Goal: Transaction & Acquisition: Purchase product/service

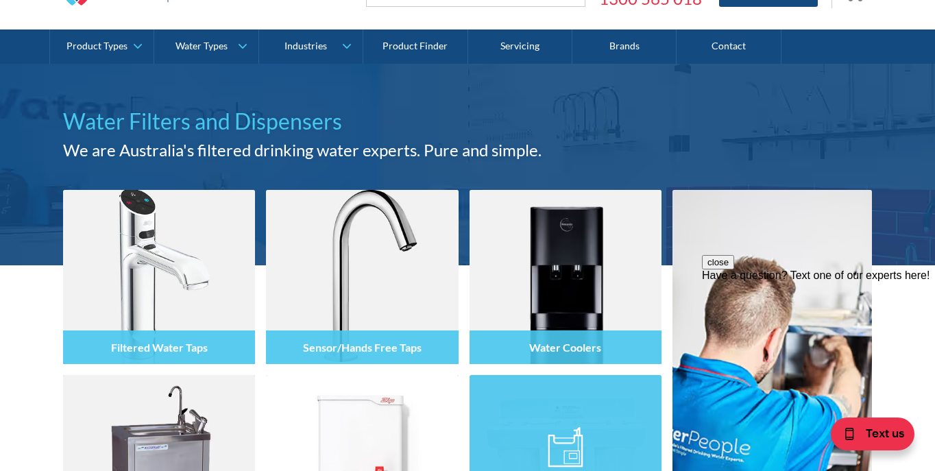
scroll to position [70, 0]
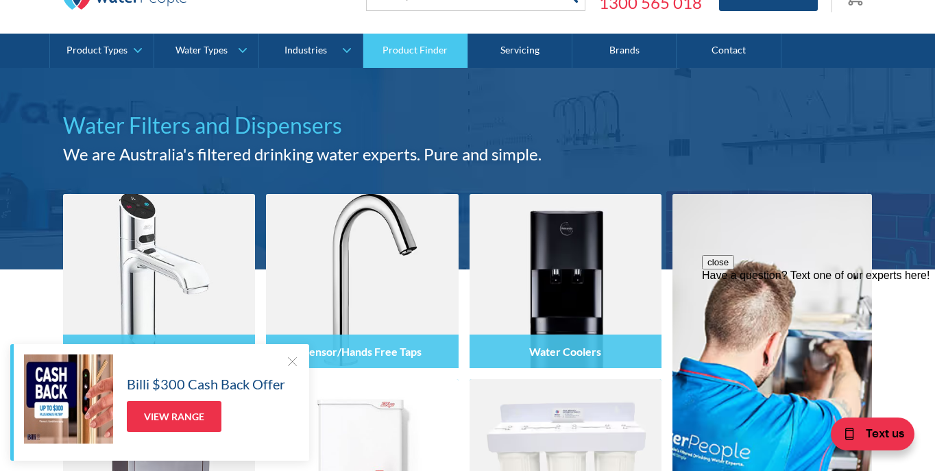
click at [426, 53] on link "Product Finder" at bounding box center [415, 51] width 104 height 34
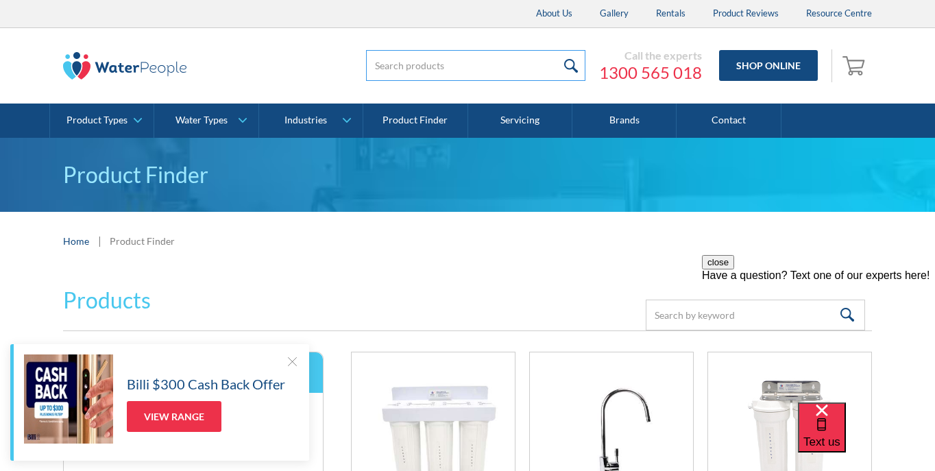
click at [429, 67] on input "search" at bounding box center [475, 65] width 219 height 31
type input "CO2"
click at [572, 65] on input "submit" at bounding box center [570, 65] width 29 height 31
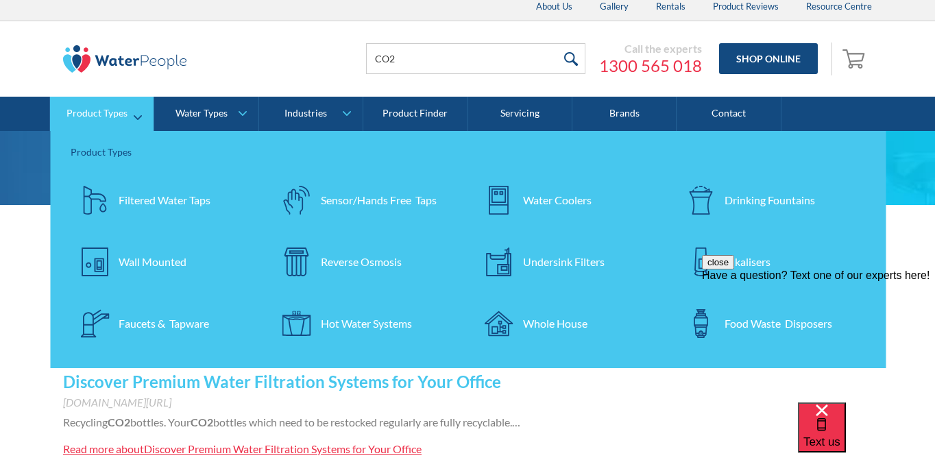
scroll to position [3, 0]
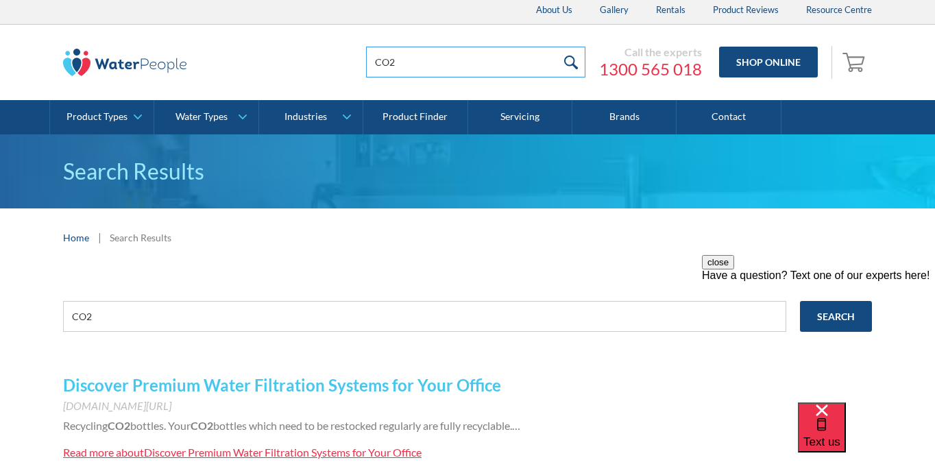
click at [410, 64] on input "CO2" at bounding box center [475, 62] width 219 height 31
type input "C"
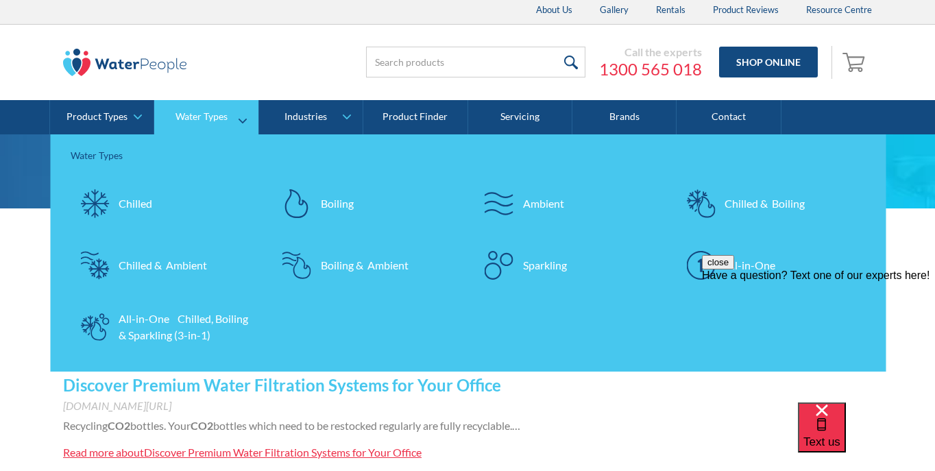
click at [532, 269] on div "Sparkling" at bounding box center [545, 265] width 44 height 16
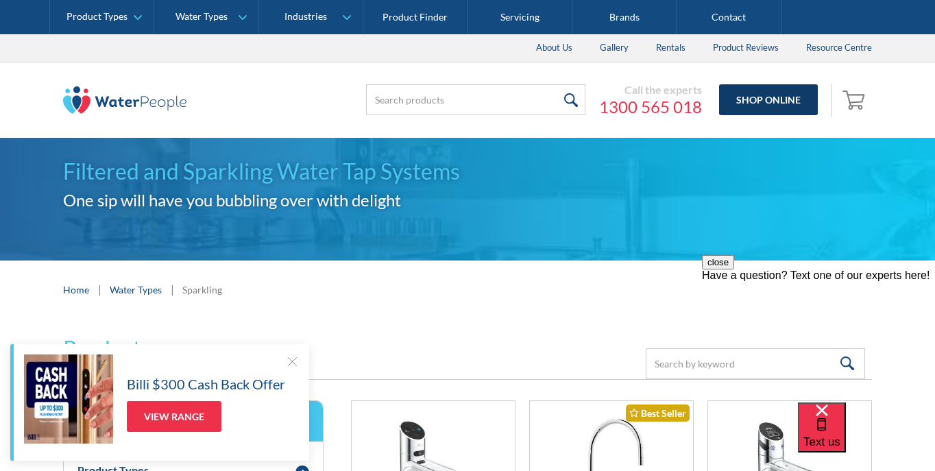
click at [768, 97] on link "Shop Online" at bounding box center [768, 99] width 99 height 31
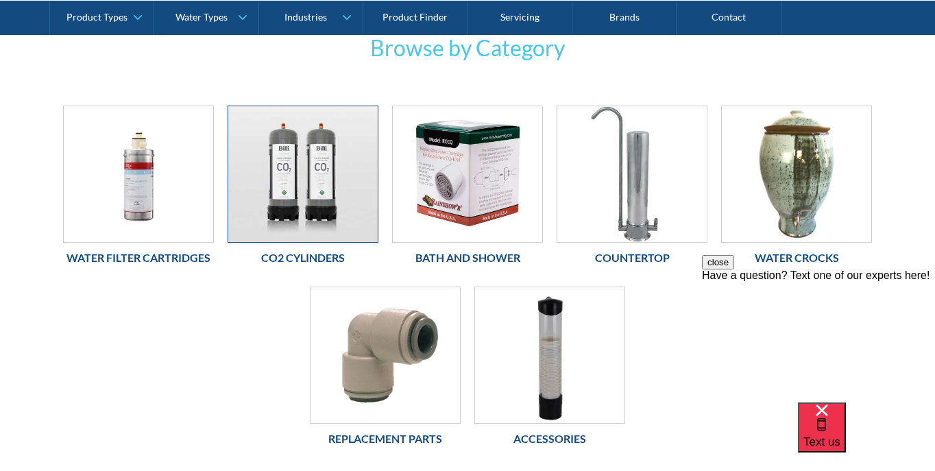
click at [312, 181] on img at bounding box center [302, 174] width 149 height 136
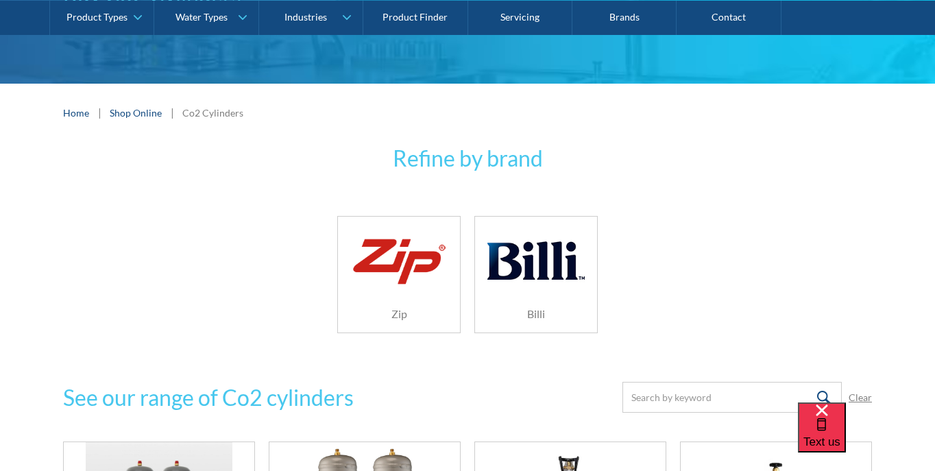
scroll to position [203, 0]
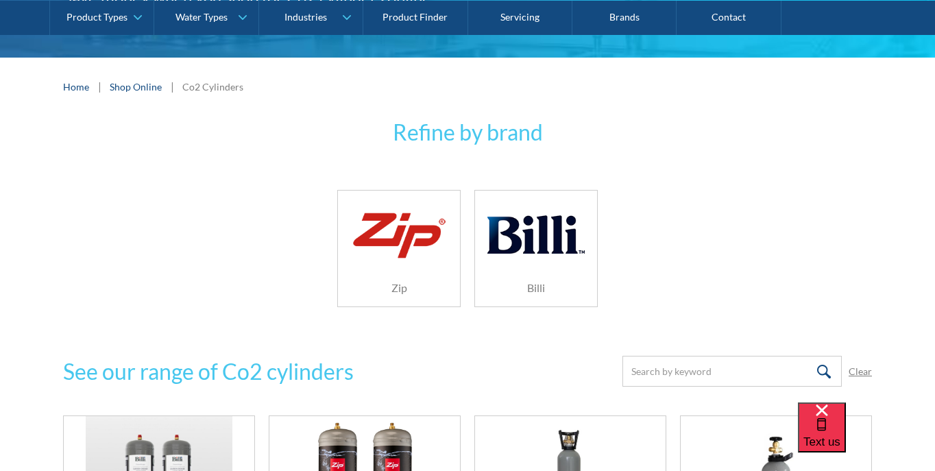
click at [565, 245] on img at bounding box center [535, 234] width 97 height 65
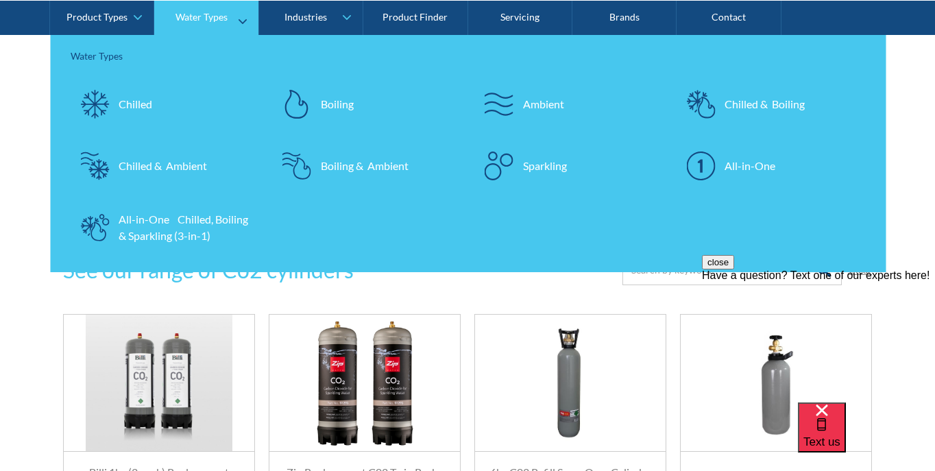
scroll to position [310, 0]
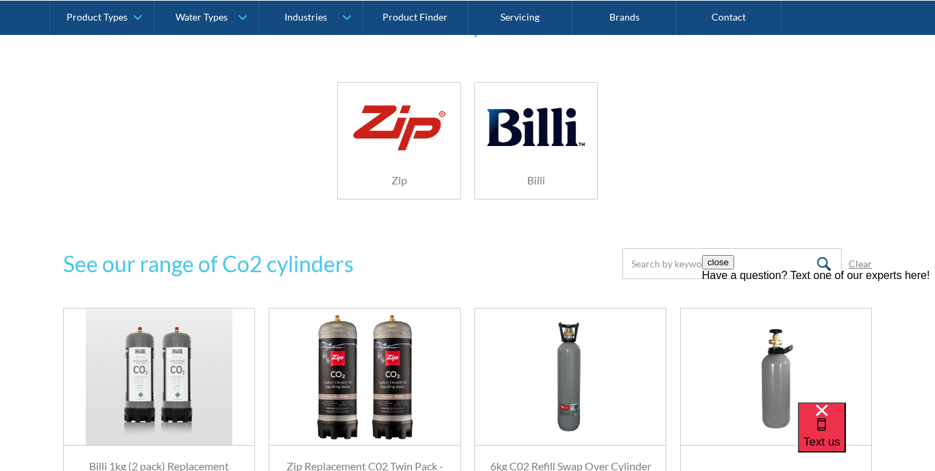
click at [554, 137] on img at bounding box center [535, 127] width 97 height 65
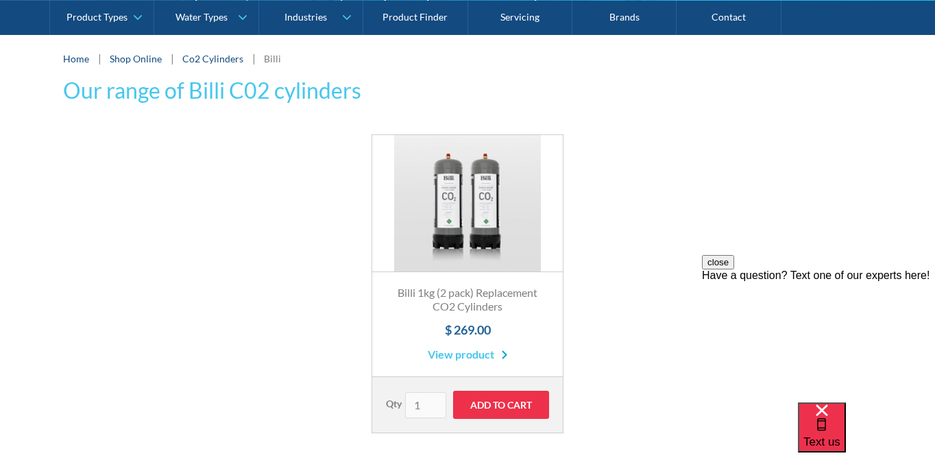
click at [482, 355] on link "View product" at bounding box center [468, 354] width 80 height 16
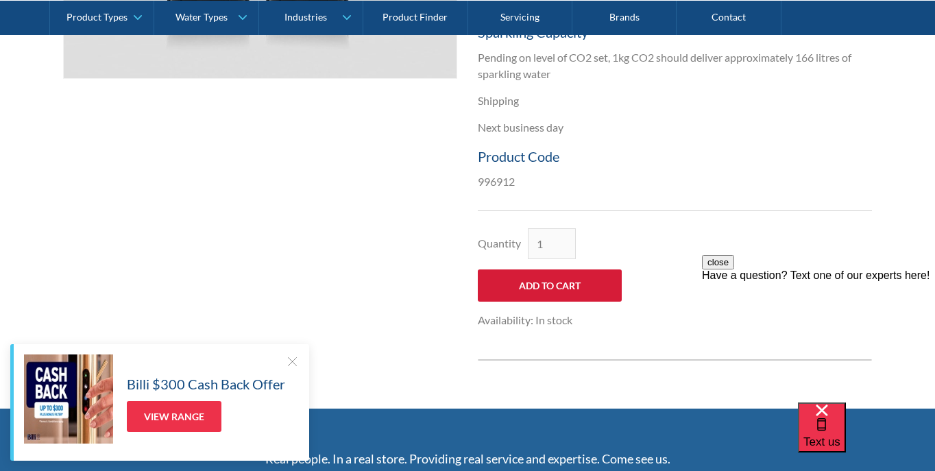
scroll to position [609, 0]
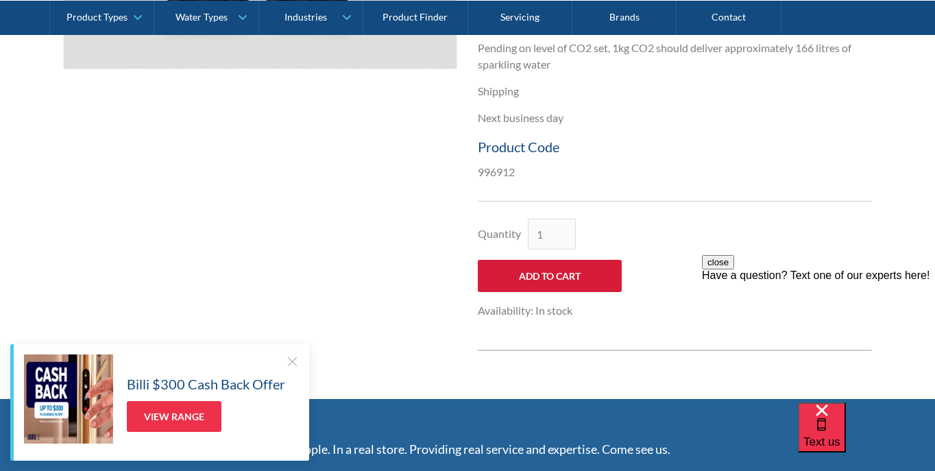
click at [546, 266] on input "Add to Cart" at bounding box center [550, 276] width 144 height 32
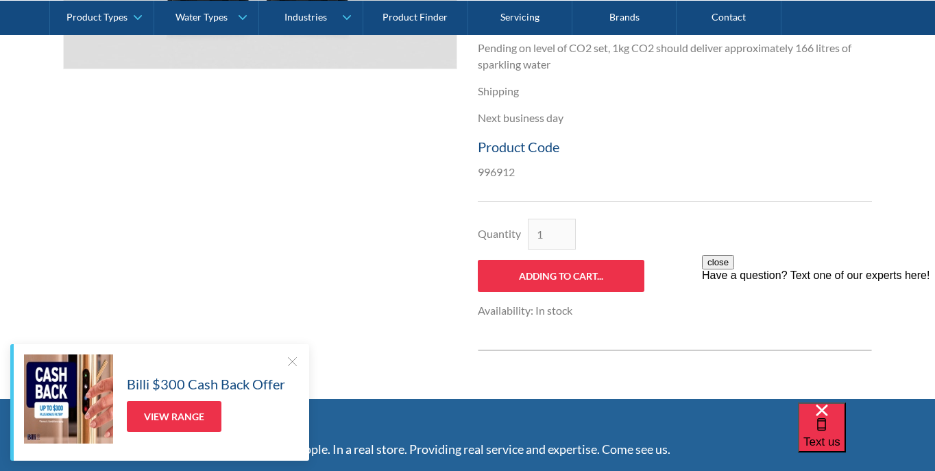
type input "Add to Cart"
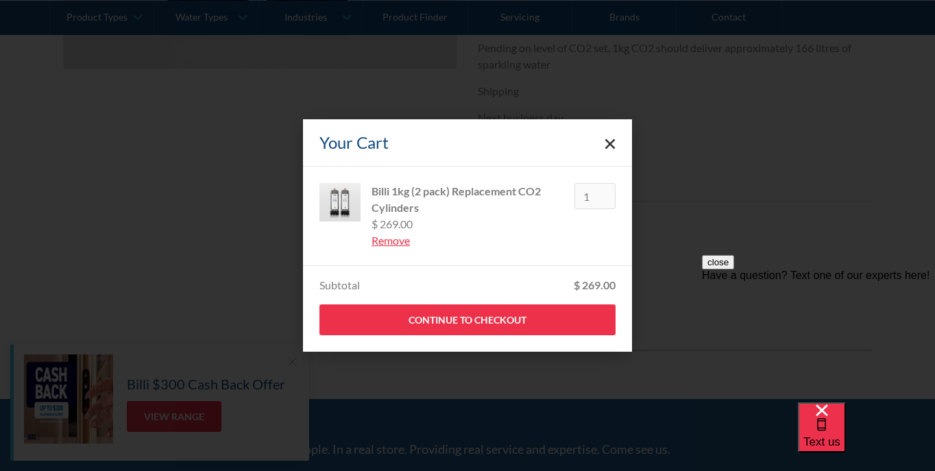
click at [606, 148] on link "Close cart" at bounding box center [609, 142] width 11 height 11
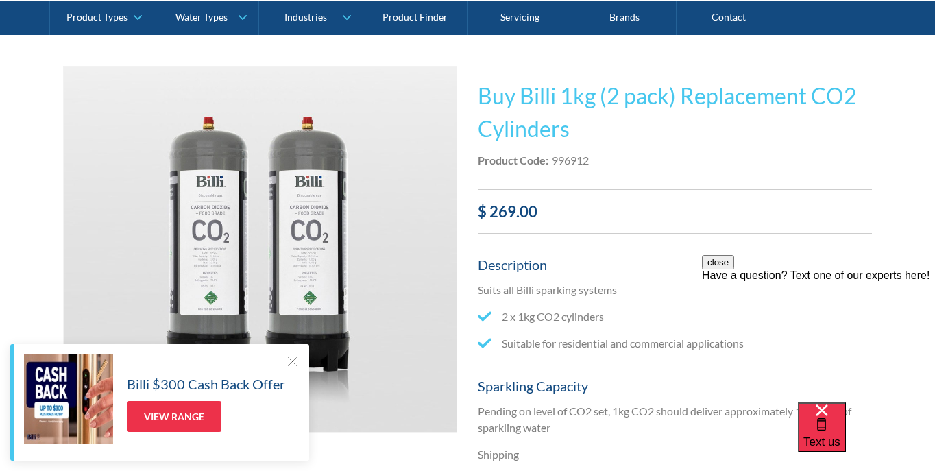
scroll to position [245, 0]
